Goal: Find specific page/section: Find specific page/section

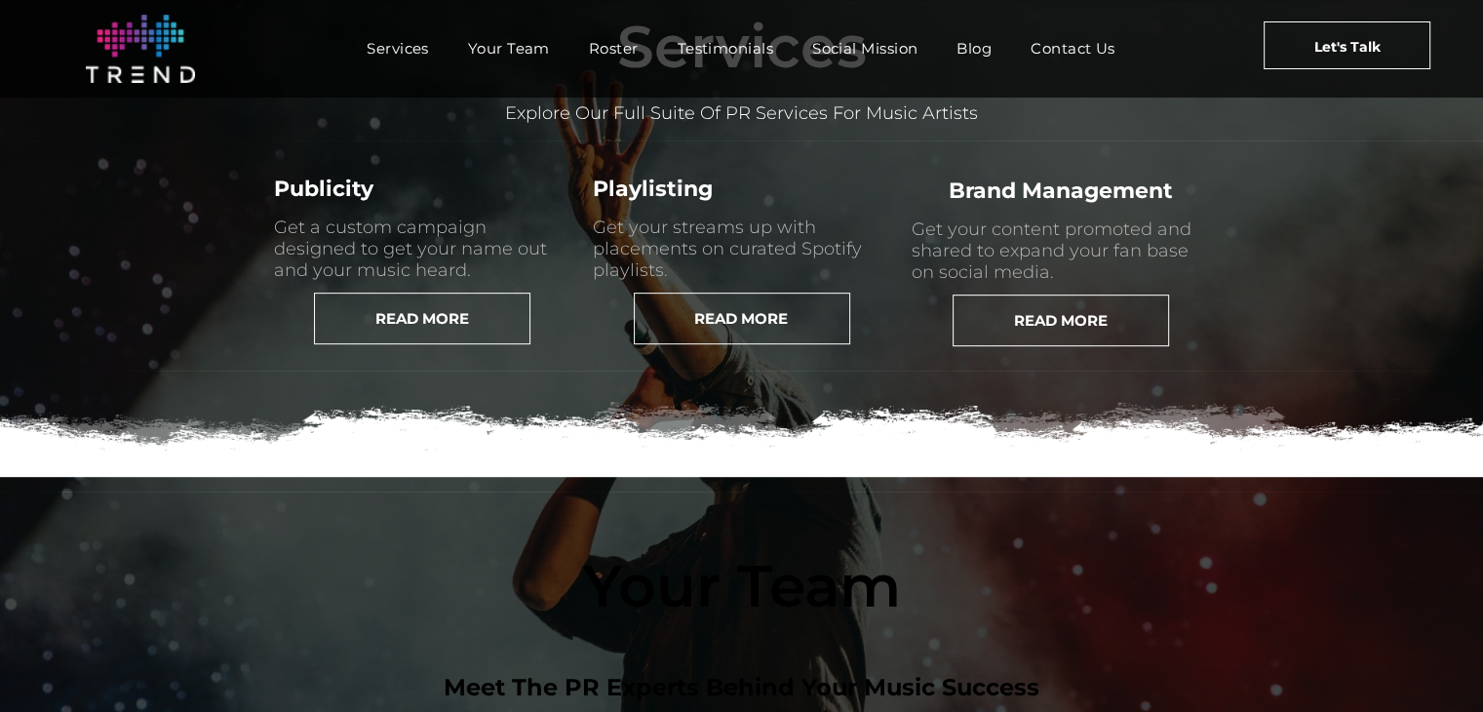
scroll to position [873, 0]
click at [375, 343] on span "READ MORE" at bounding box center [422, 318] width 94 height 50
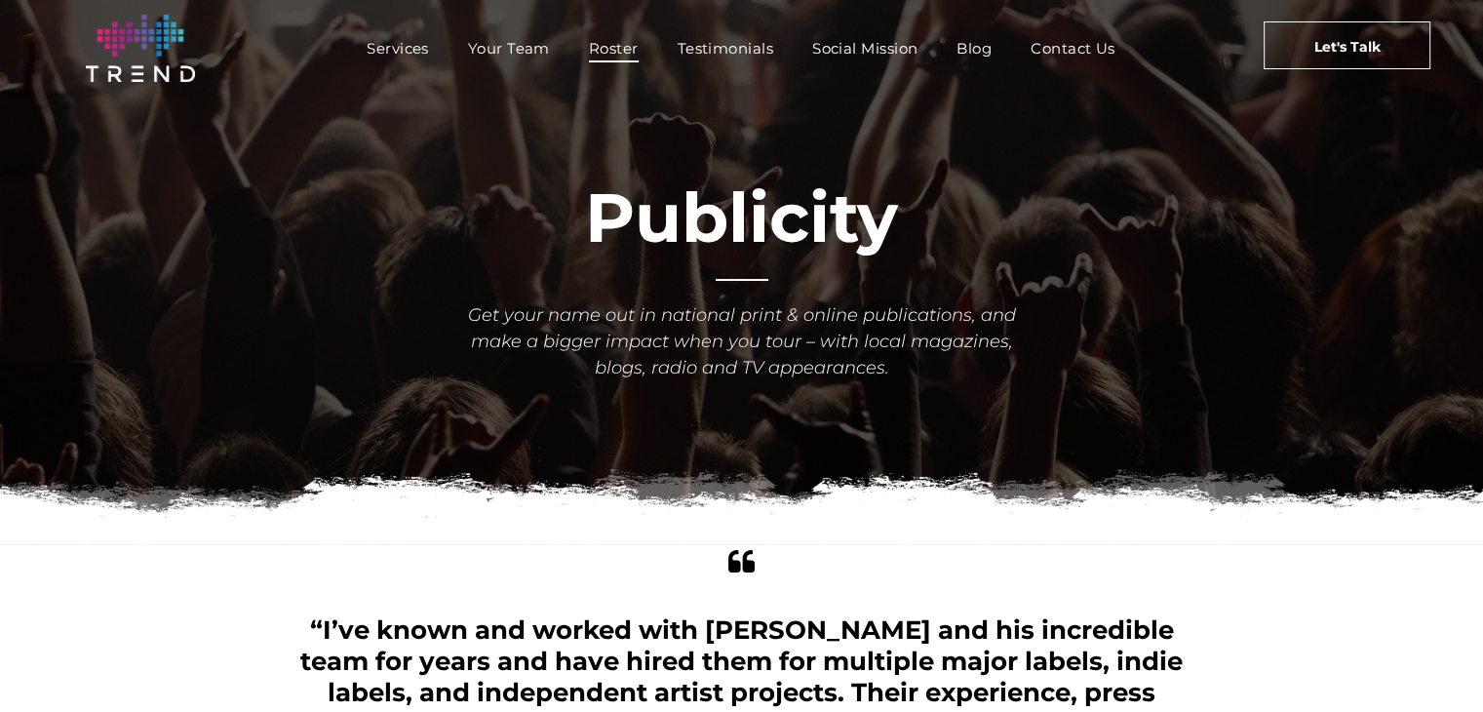
click at [604, 48] on span "Roster" at bounding box center [614, 48] width 50 height 28
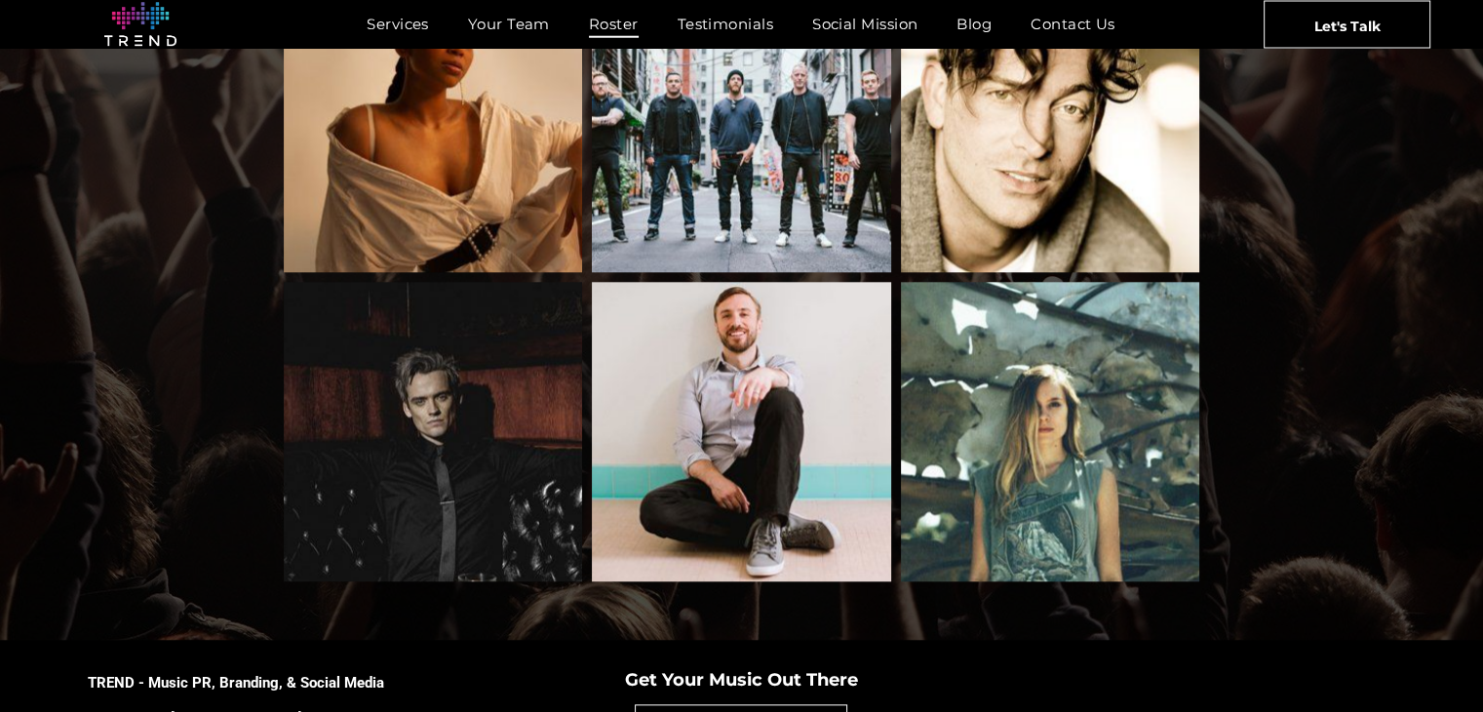
scroll to position [2059, 0]
